Goal: Information Seeking & Learning: Learn about a topic

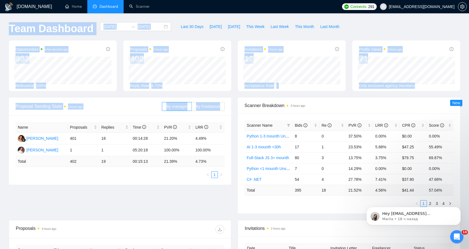
drag, startPoint x: 9, startPoint y: 27, endPoint x: 210, endPoint y: 118, distance: 220.2
click at [210, 118] on main "Team Dashboard [DATE] [DATE] Last 30 Days [DATE] [DATE] This Week Last Week Thi…" at bounding box center [234, 209] width 451 height 375
click at [237, 96] on div "Opportunities a few seconds ago 833 Relevance 100% Proposals 4 hours ago 402 [D…" at bounding box center [235, 68] width 458 height 57
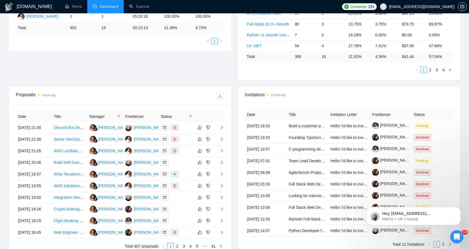
scroll to position [166, 0]
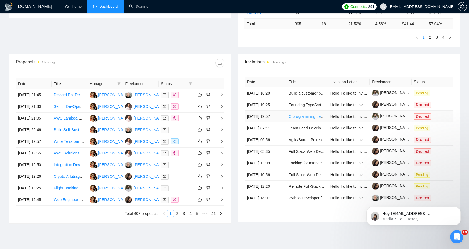
click at [304, 116] on link "C programming developer" at bounding box center [311, 116] width 45 height 4
click at [459, 209] on icon "Dismiss notification" at bounding box center [459, 208] width 2 height 2
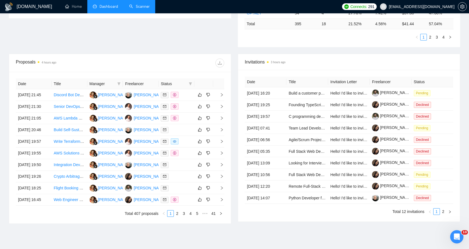
click at [145, 4] on link "Scanner" at bounding box center [139, 6] width 21 height 5
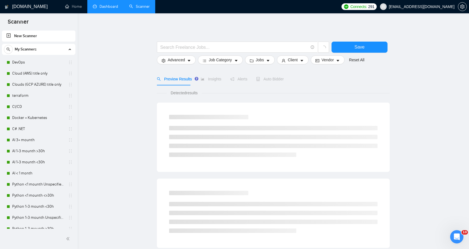
click at [102, 6] on link "Dashboard" at bounding box center [105, 6] width 25 height 5
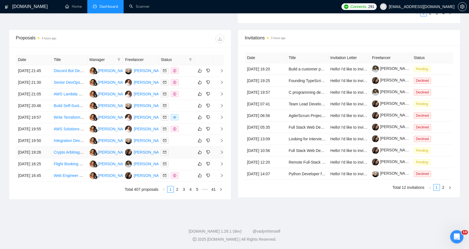
scroll to position [186, 0]
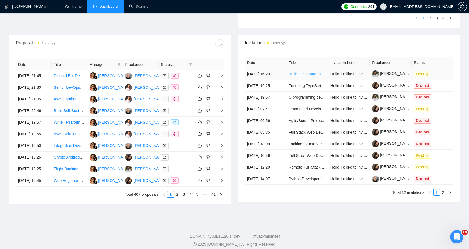
click at [306, 74] on link "Build a customer portal" at bounding box center [309, 74] width 40 height 4
